Goal: Task Accomplishment & Management: Use online tool/utility

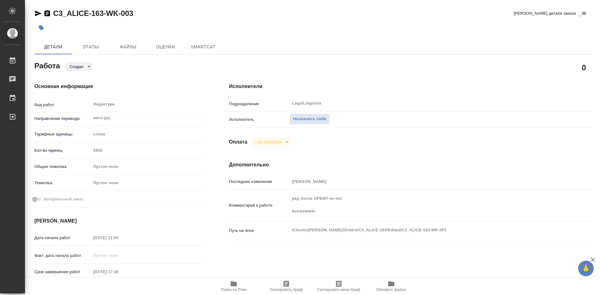
type textarea "x"
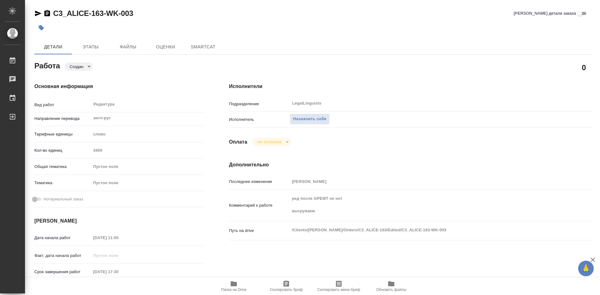
type textarea "x"
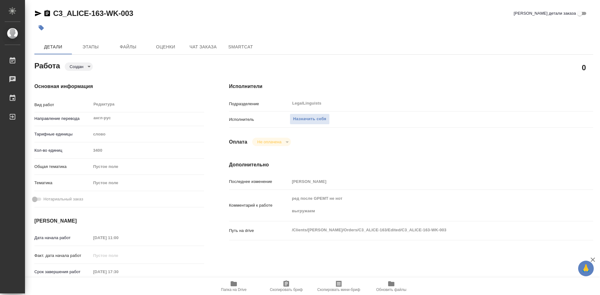
scroll to position [62, 0]
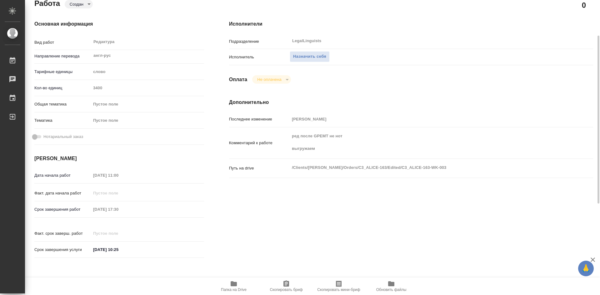
type textarea "x"
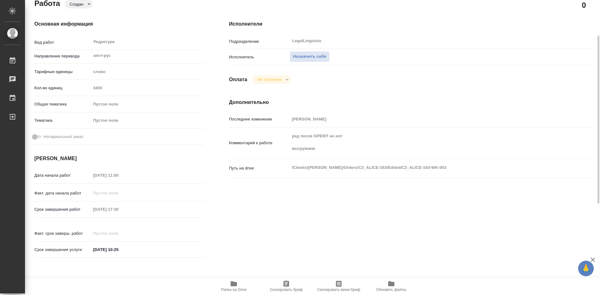
type textarea "x"
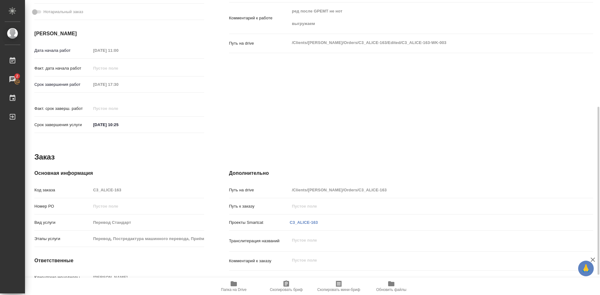
scroll to position [223, 0]
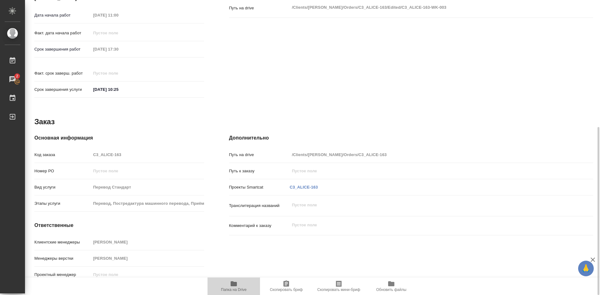
click at [231, 282] on icon "button" at bounding box center [234, 283] width 6 height 5
click at [232, 282] on icon "button" at bounding box center [234, 283] width 6 height 5
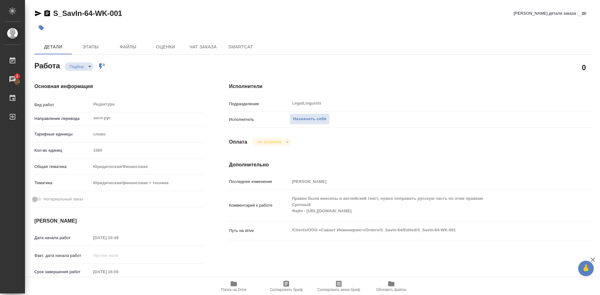
click at [234, 283] on icon "button" at bounding box center [234, 283] width 6 height 5
